Goal: Information Seeking & Learning: Learn about a topic

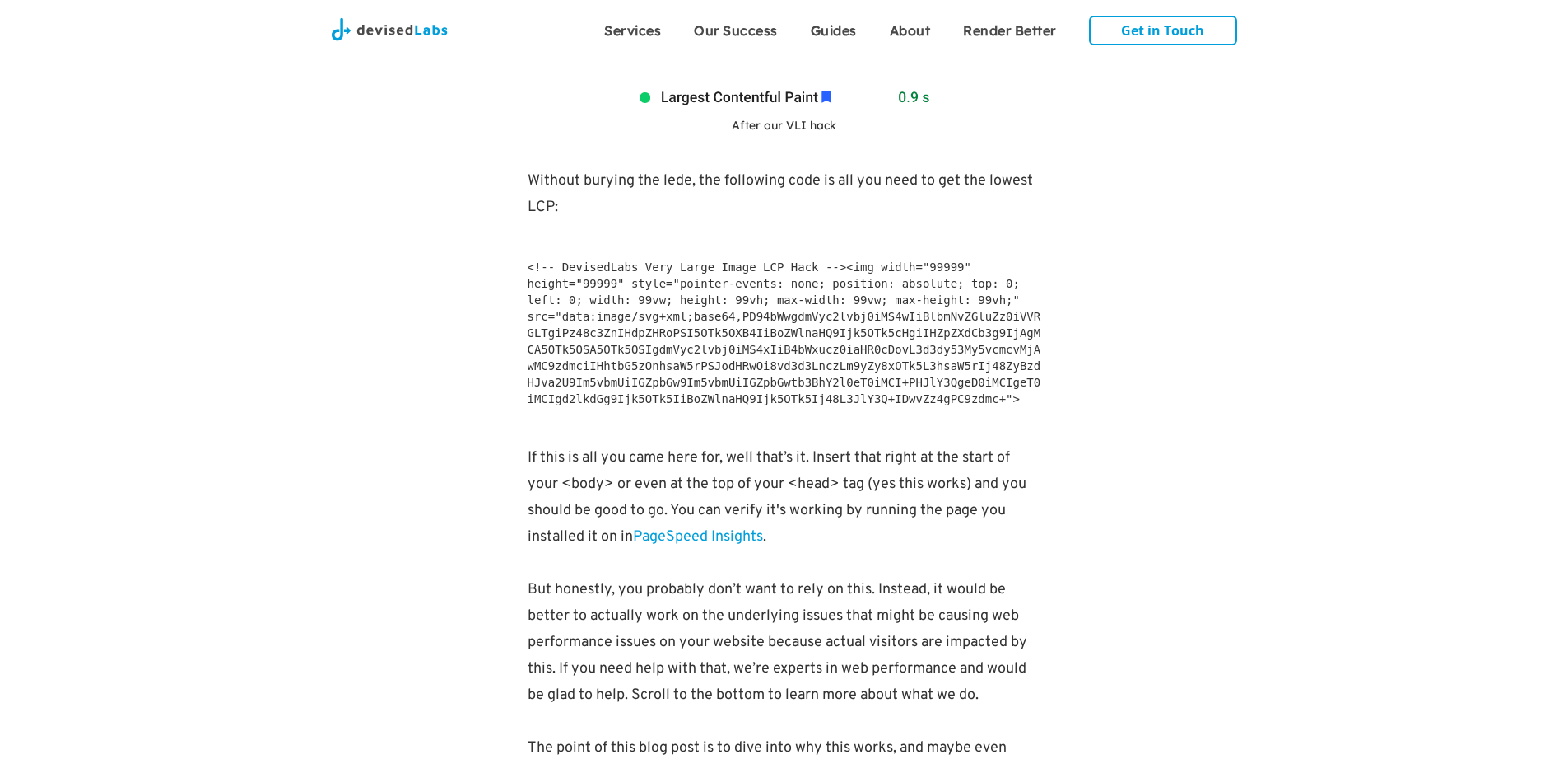
scroll to position [1384, 0]
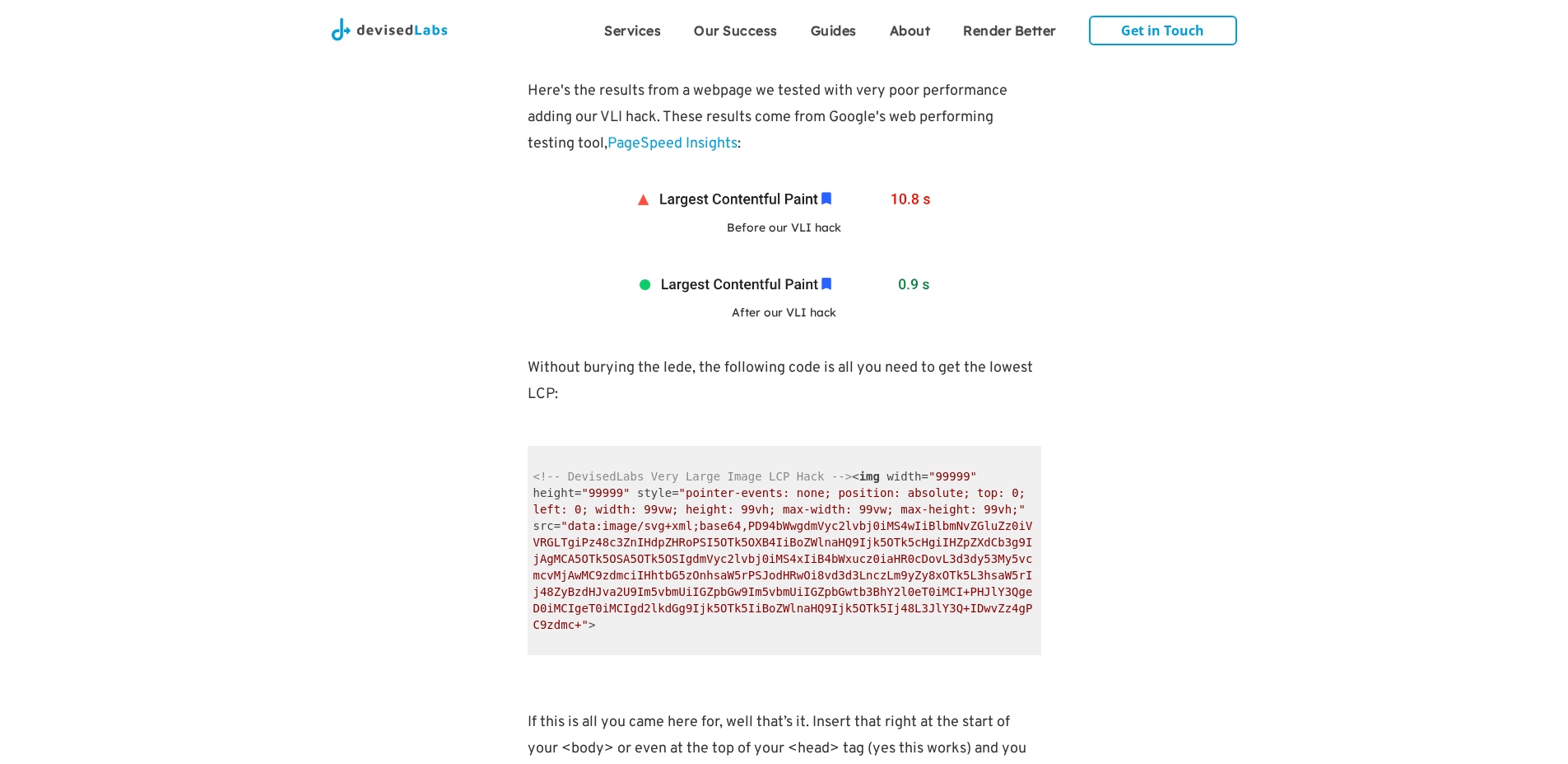
scroll to position [1286, 0]
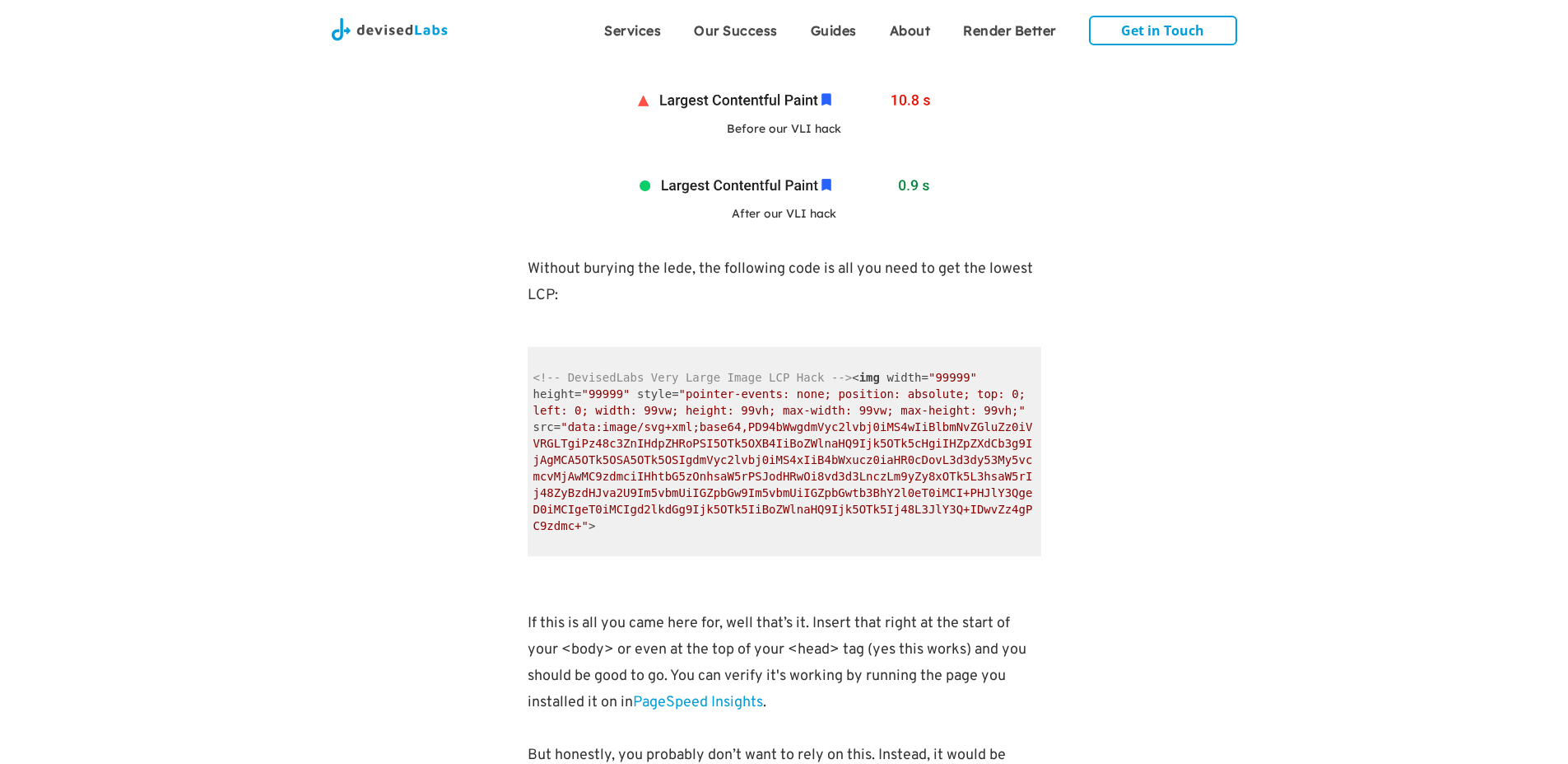
drag, startPoint x: 641, startPoint y: 527, endPoint x: 614, endPoint y: 528, distance: 27.0
click at [616, 529] on code "<!-- DevisedLabs Very Large Image LCP Hack --> < img width = "99999" height = "…" at bounding box center [784, 451] width 514 height 209
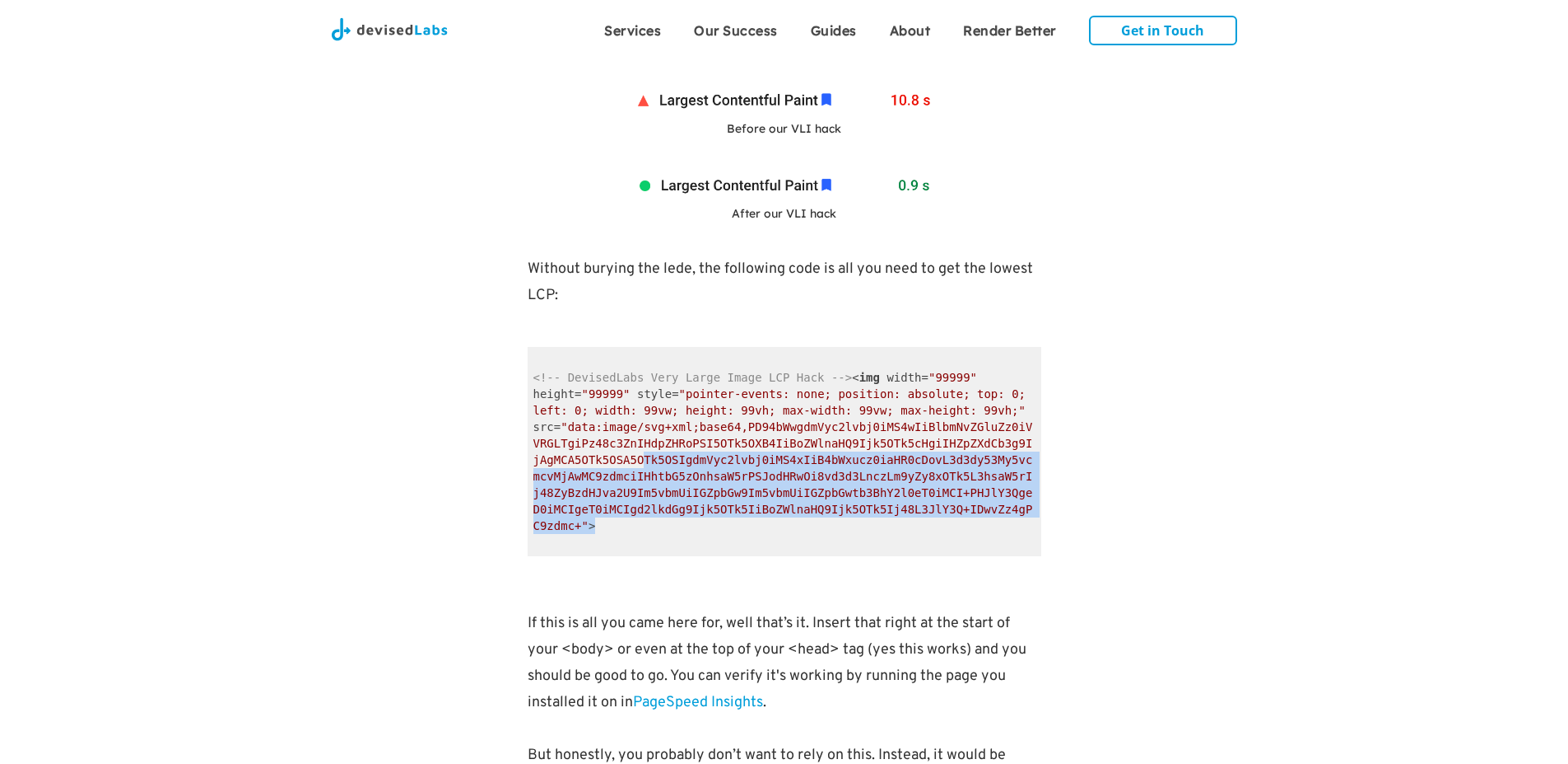
drag, startPoint x: 804, startPoint y: 489, endPoint x: 1058, endPoint y: 536, distance: 258.3
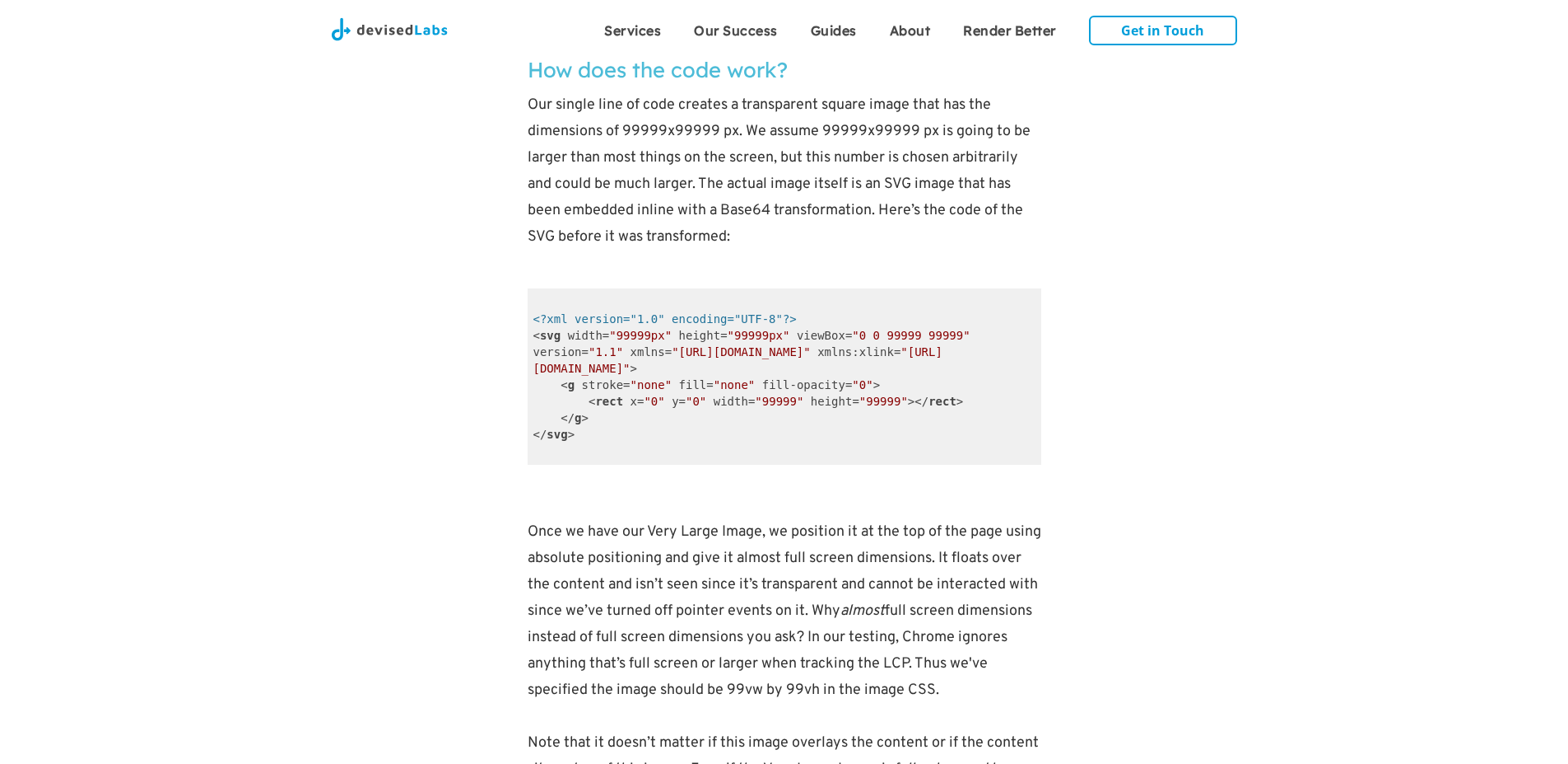
scroll to position [3164, 0]
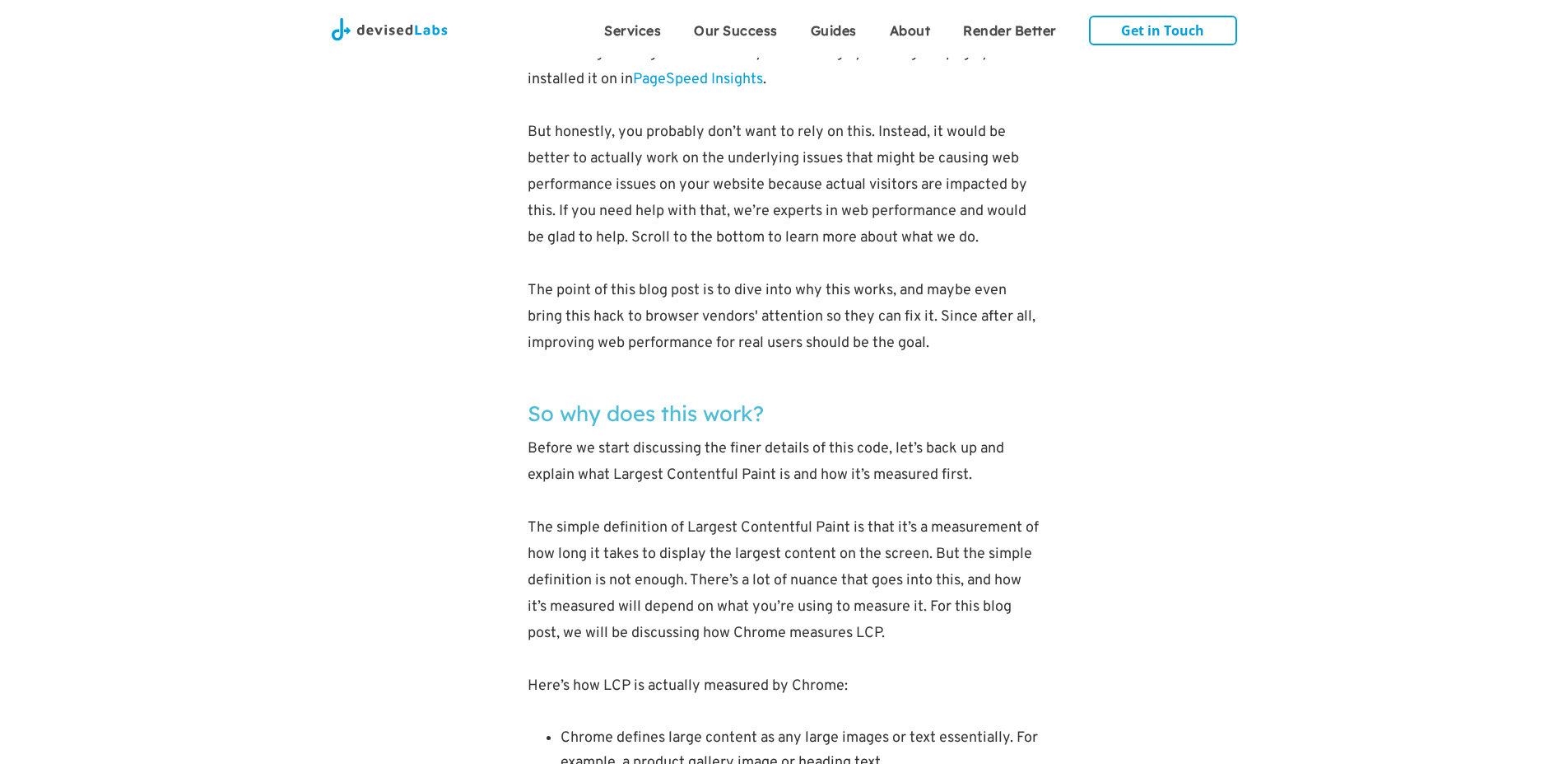
scroll to position [2274, 0]
